Goal: Check status

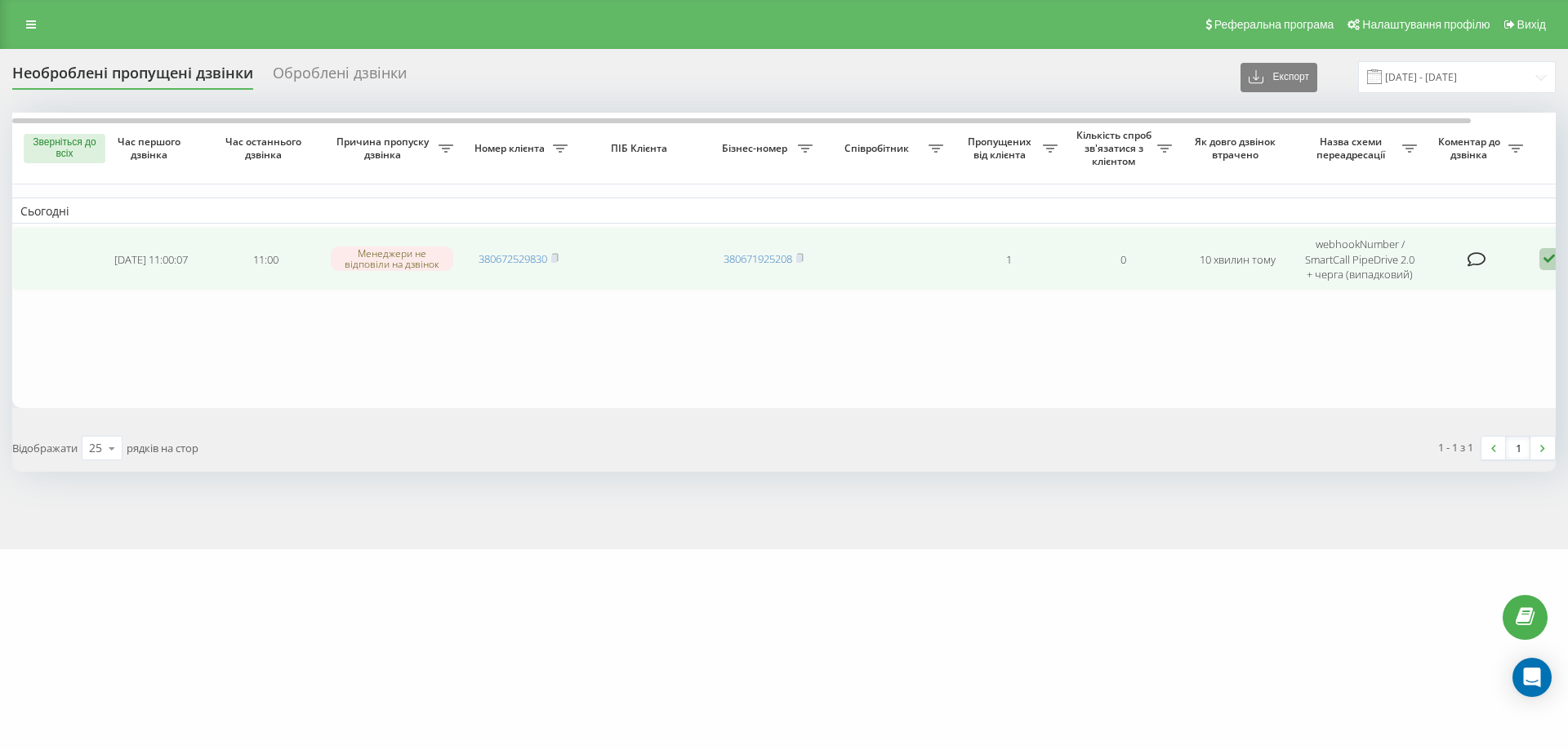
drag, startPoint x: 544, startPoint y: 286, endPoint x: 558, endPoint y: 266, distance: 24.4
click at [545, 286] on td "380672529830" at bounding box center [518, 258] width 114 height 63
click at [556, 259] on rect at bounding box center [553, 259] width 4 height 7
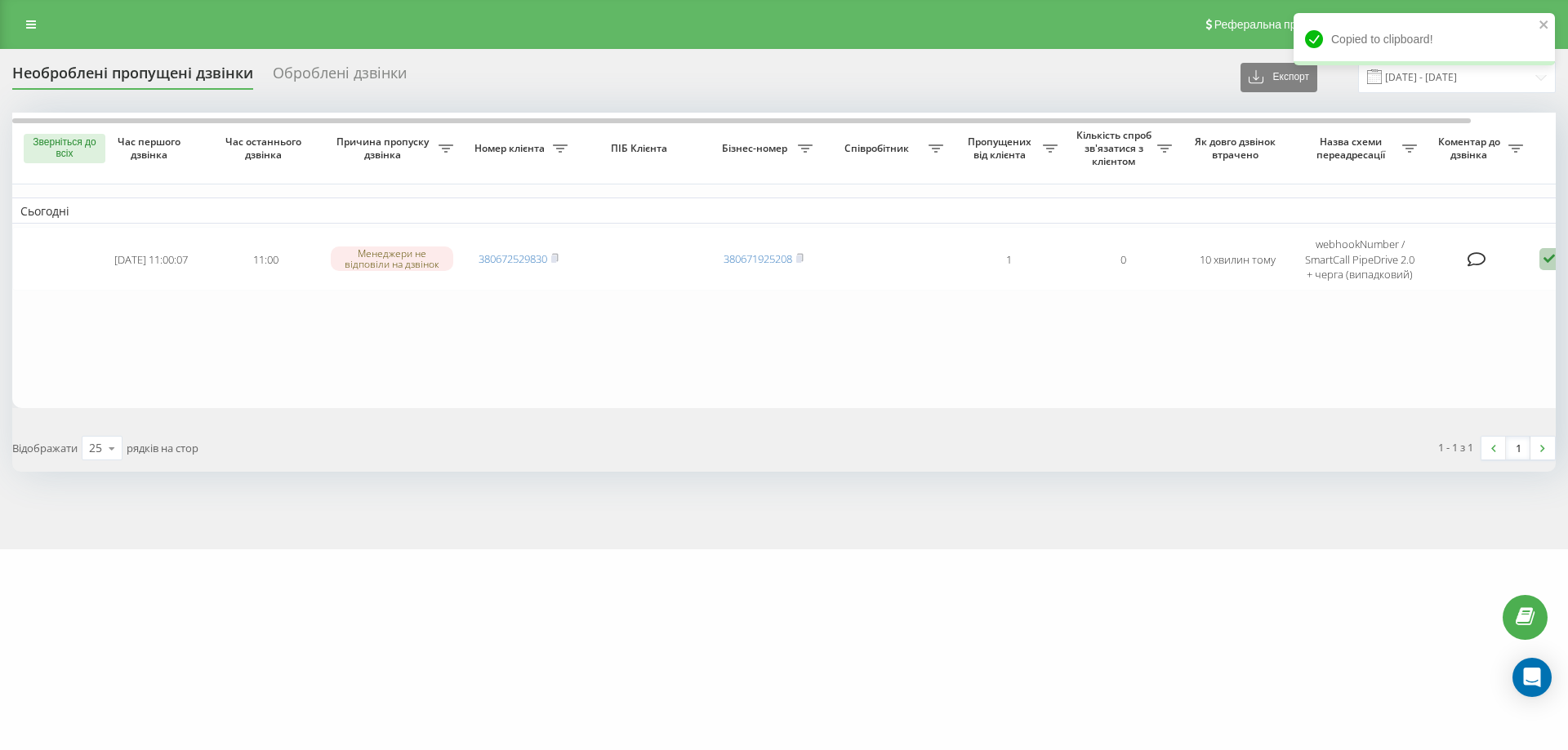
click at [610, 355] on table "Сьогодні 2025-09-20 11:00:07 11:00 Менеджери не відповіли на дзвінок 3806725298…" at bounding box center [829, 260] width 1633 height 296
